Goal: Use online tool/utility: Utilize a website feature to perform a specific function

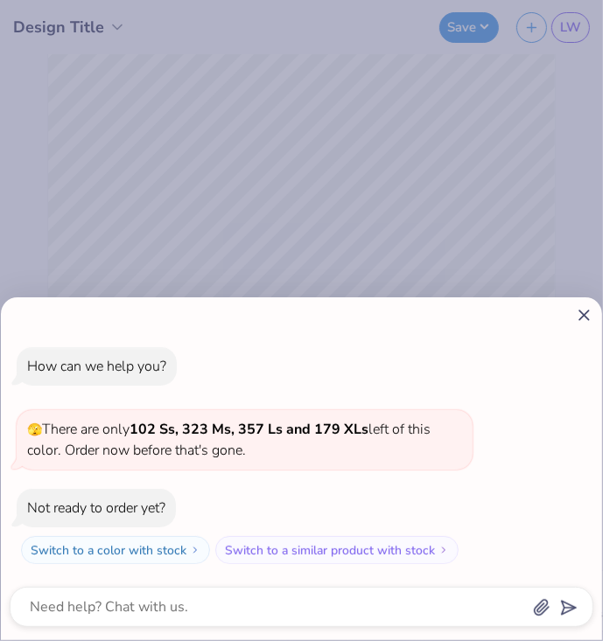
click at [583, 312] on icon at bounding box center [584, 315] width 18 height 18
type textarea "x"
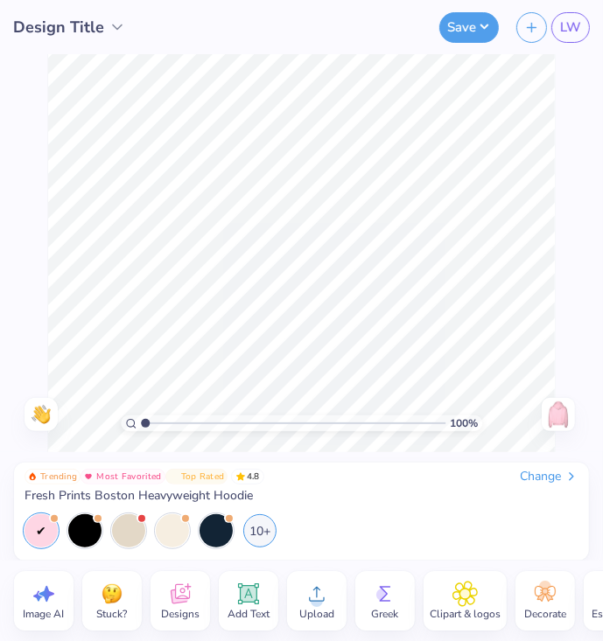
click at [39, 607] on span "Image AI" at bounding box center [44, 614] width 41 height 14
select select "4"
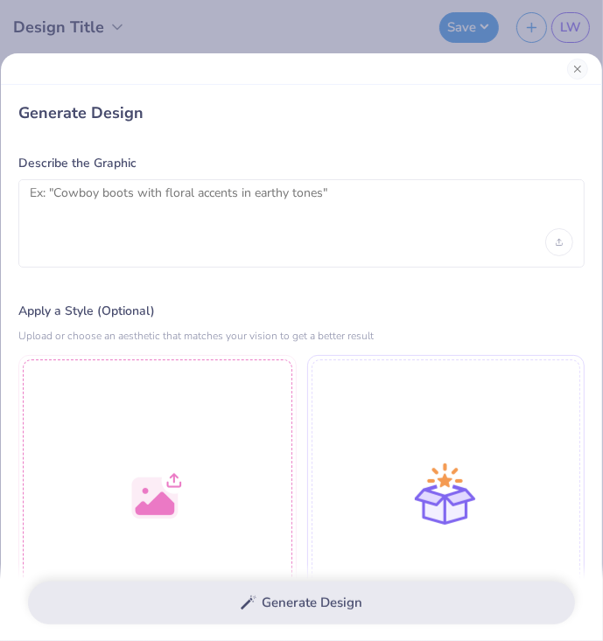
click at [97, 230] on div at bounding box center [301, 223] width 566 height 88
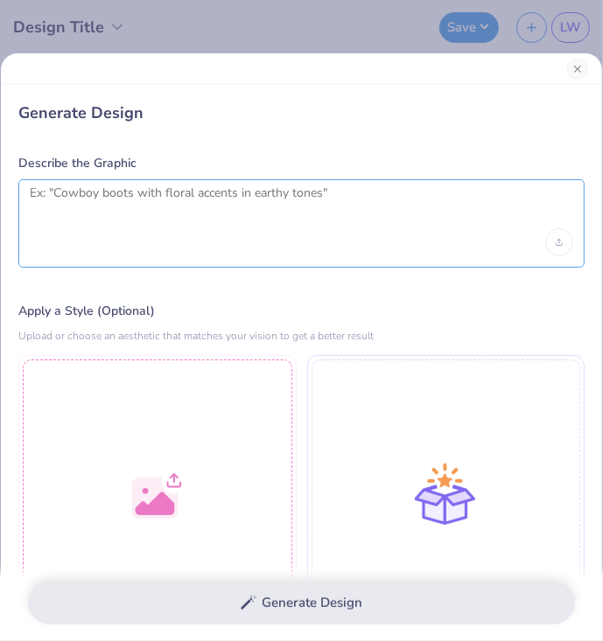
click at [79, 199] on textarea at bounding box center [301, 207] width 543 height 44
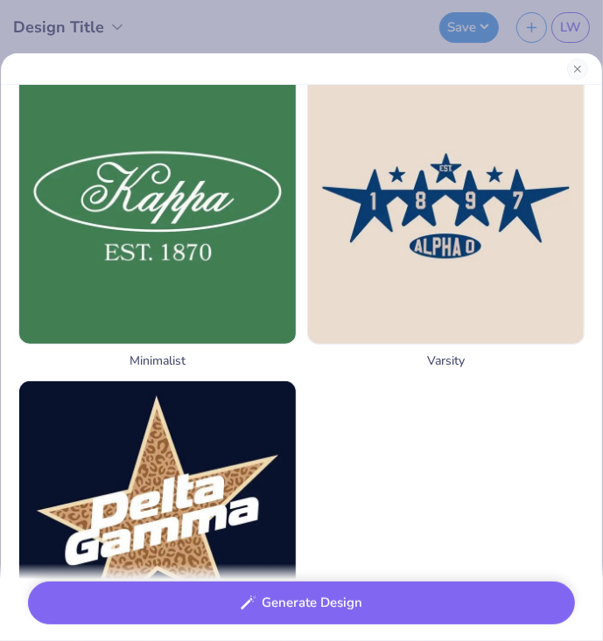
scroll to position [1857, 0]
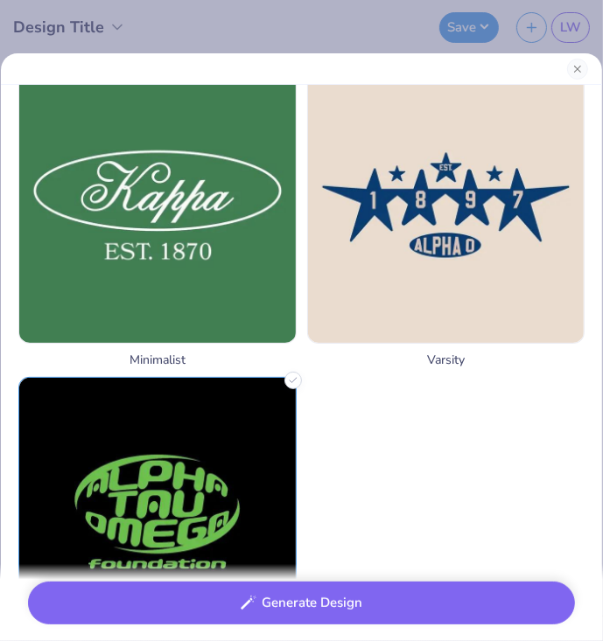
type textarea "vegas neon light that says "Alpha Xi Delta""
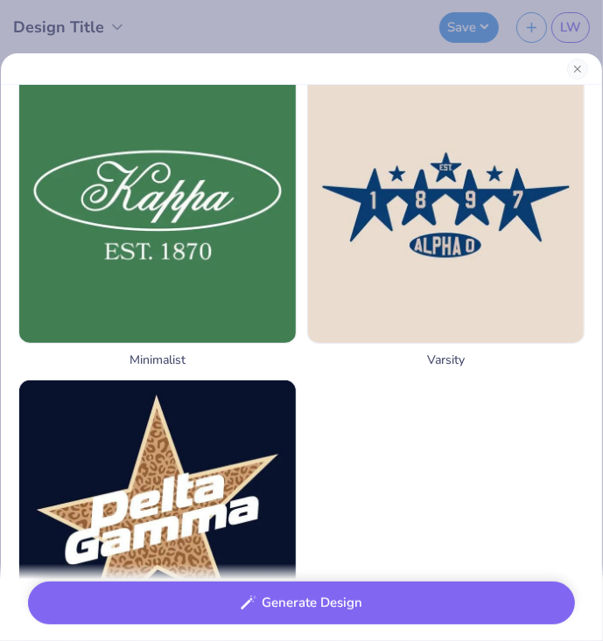
drag, startPoint x: 213, startPoint y: 425, endPoint x: 366, endPoint y: 360, distance: 165.4
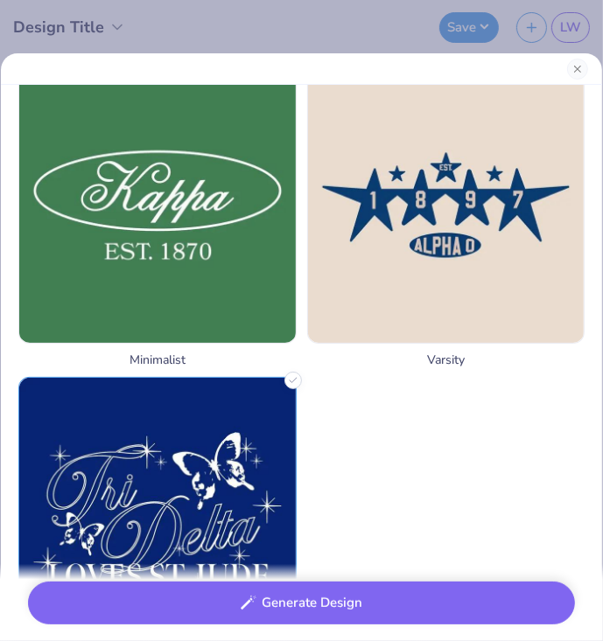
click at [229, 444] on img at bounding box center [157, 516] width 276 height 276
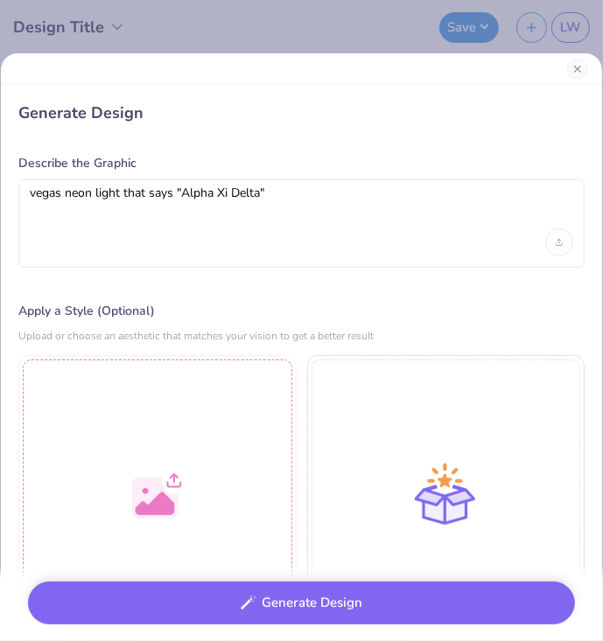
scroll to position [1, 0]
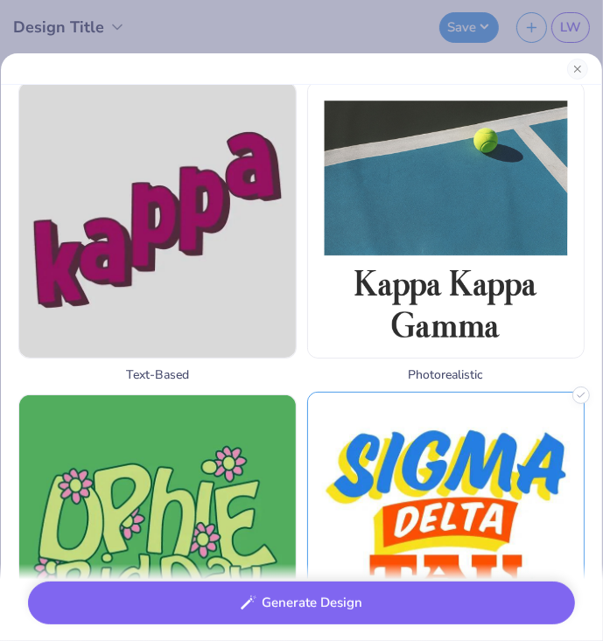
scroll to position [898, 0]
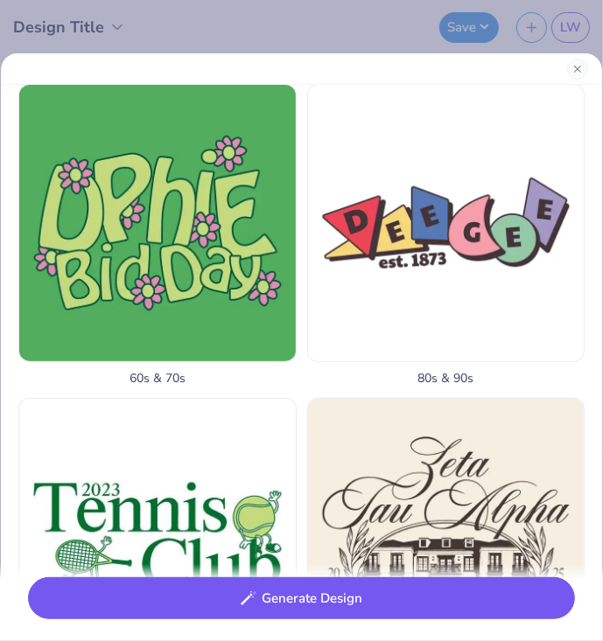
click at [353, 599] on button "Generate Design" at bounding box center [301, 598] width 547 height 43
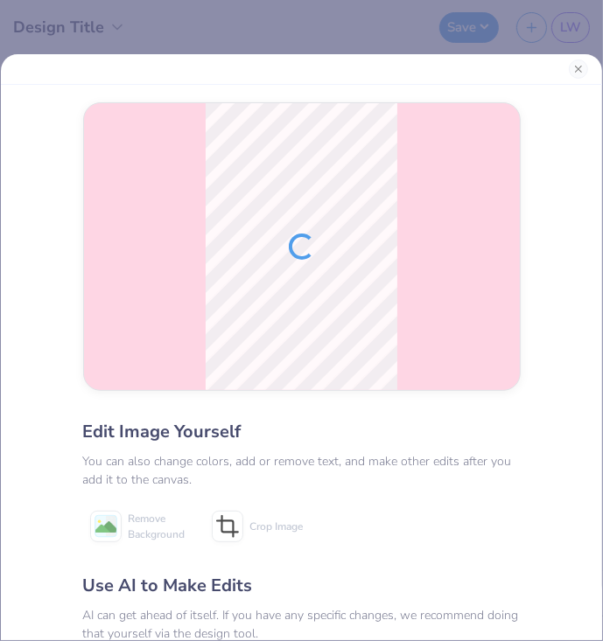
scroll to position [199, 0]
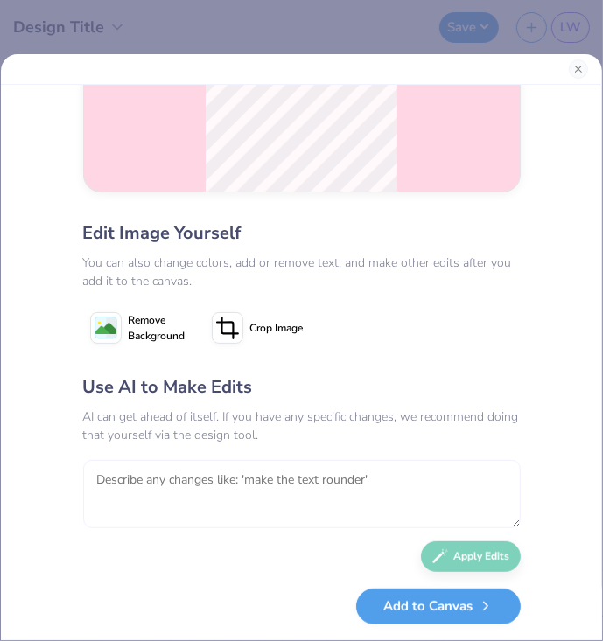
click at [164, 489] on textarea at bounding box center [301, 494] width 437 height 68
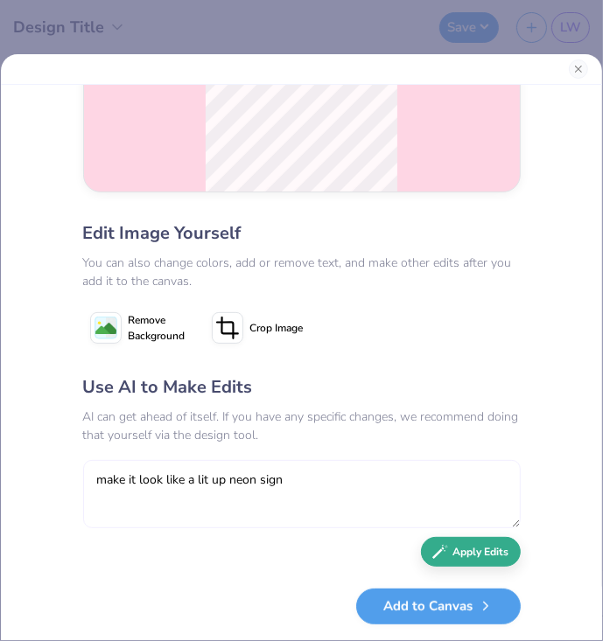
type textarea "make it look like a lit up neon sign"
click at [432, 544] on icon "button" at bounding box center [440, 552] width 16 height 16
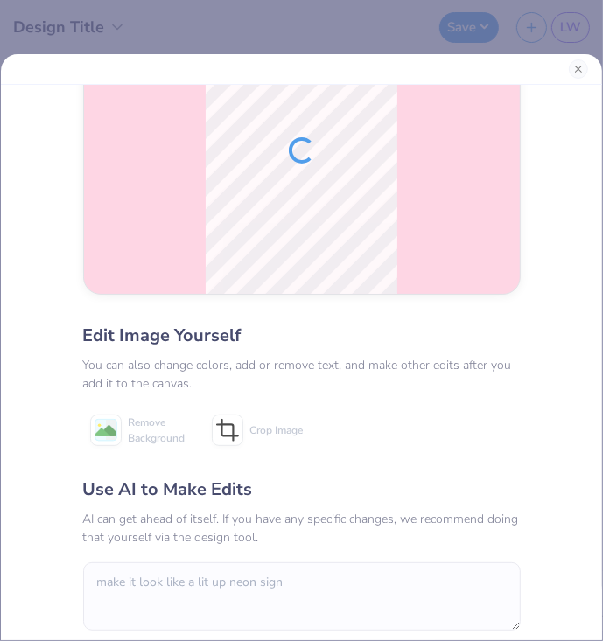
scroll to position [8, 0]
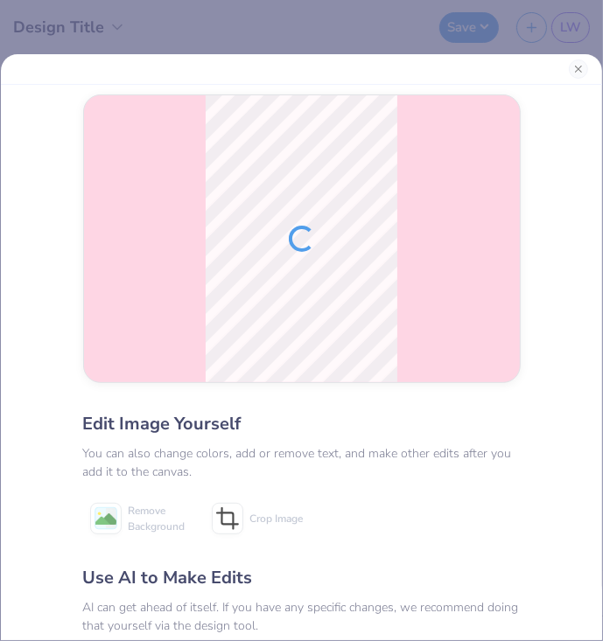
click at [382, 410] on div "Edit Image Yourself You can also change colors, add or remove text, and make ot…" at bounding box center [302, 362] width 472 height 555
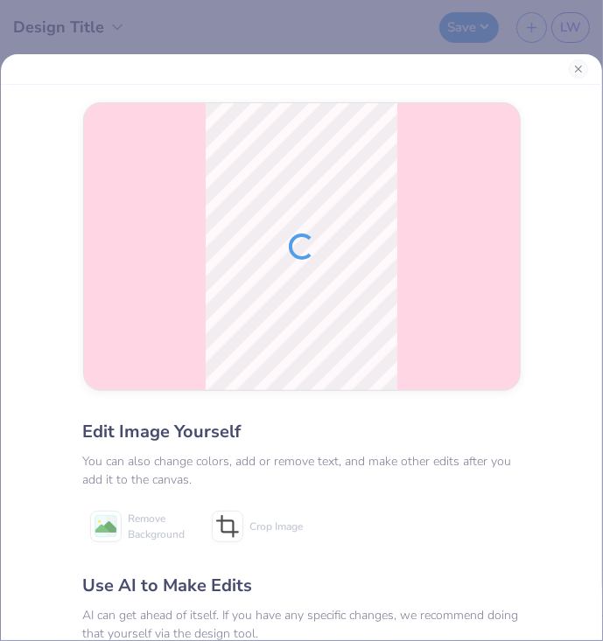
scroll to position [199, 0]
